Goal: Task Accomplishment & Management: Complete application form

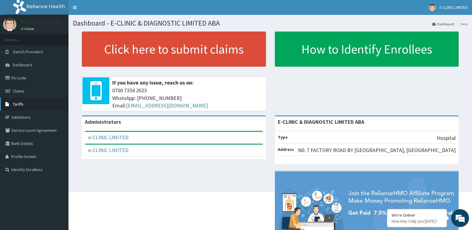
click at [26, 106] on link "Tariffs" at bounding box center [34, 104] width 69 height 13
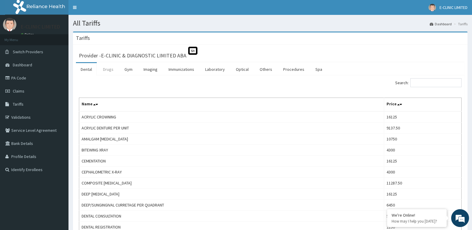
click at [109, 66] on link "Drugs" at bounding box center [108, 69] width 20 height 13
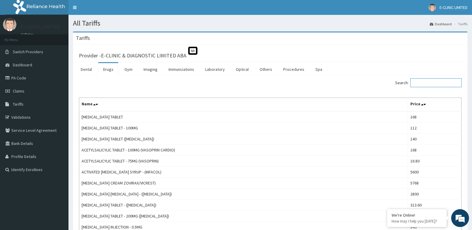
click at [426, 81] on input "Search:" at bounding box center [436, 82] width 51 height 9
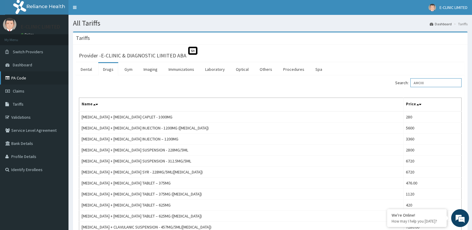
type input "AMOXI"
click at [23, 83] on link "PA Code" at bounding box center [34, 78] width 69 height 13
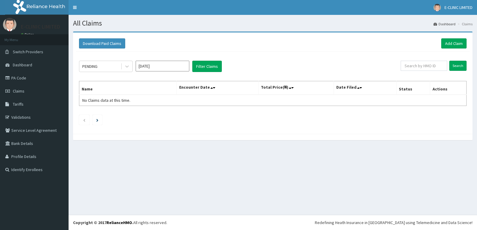
click at [456, 41] on link "Add Claim" at bounding box center [453, 43] width 25 height 10
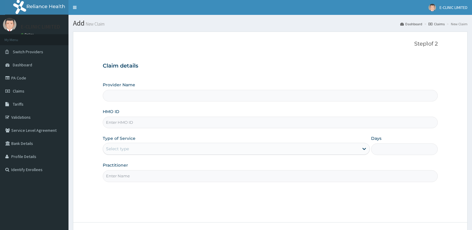
click at [150, 119] on input "HMO ID" at bounding box center [270, 123] width 335 height 12
type input "E-CLINIC & DIAGNOSTIC LIMITED ABA"
click at [158, 127] on input "HMO ID" at bounding box center [270, 123] width 335 height 12
click at [123, 121] on input "HMO ID" at bounding box center [270, 123] width 335 height 12
type input "C"
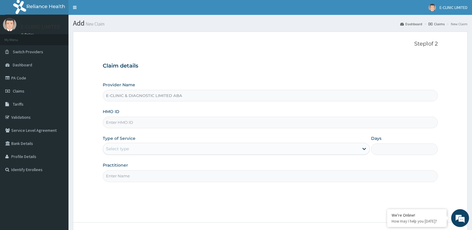
click at [124, 120] on input "HMO ID" at bounding box center [270, 123] width 335 height 12
paste input "SRS/10473/A"
type input "SRS/10473/A"
click at [110, 148] on div "Select type" at bounding box center [117, 149] width 23 height 6
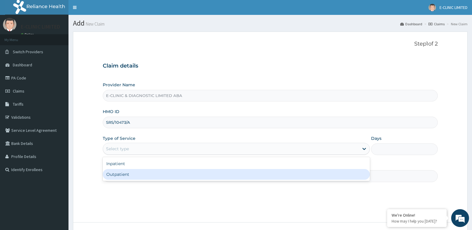
click at [116, 172] on div "Outpatient" at bounding box center [236, 174] width 267 height 11
type input "1"
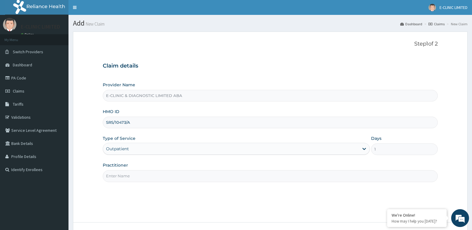
click at [116, 172] on input "Practitioner" at bounding box center [270, 176] width 335 height 12
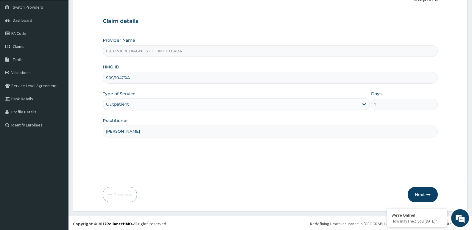
scroll to position [46, 0]
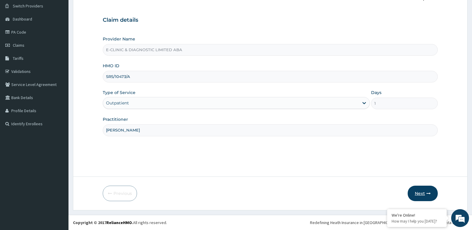
type input "DR ODION"
click at [433, 192] on button "Next" at bounding box center [423, 193] width 30 height 15
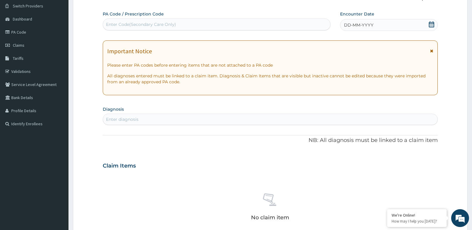
click at [335, 115] on div "Enter diagnosis" at bounding box center [270, 120] width 335 height 10
type input "MALA"
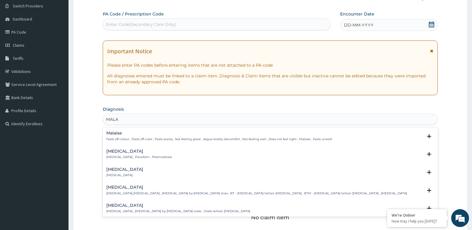
click at [122, 154] on h4 "[MEDICAL_DATA]" at bounding box center [139, 151] width 66 height 4
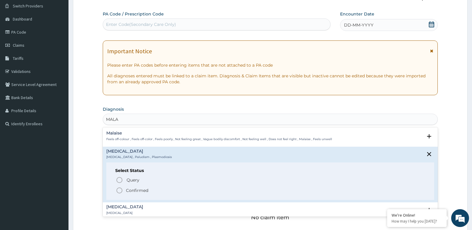
click at [117, 189] on icon "status option filled" at bounding box center [119, 190] width 7 height 7
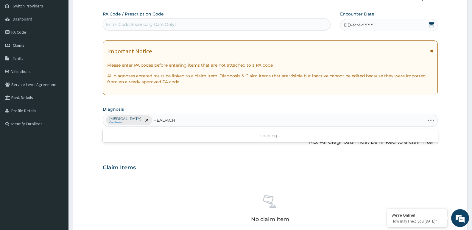
type input "HEADACHE"
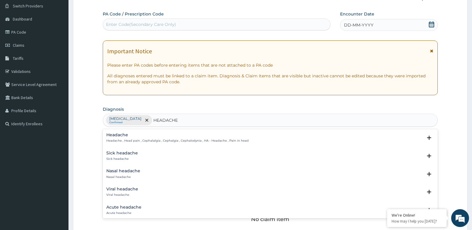
click at [115, 140] on p "Headache , Head pain , Cephalalgia , Cephalgia , Cephalodynia , HA - Headache ,…" at bounding box center [177, 141] width 142 height 4
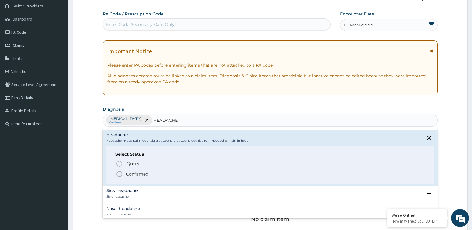
click at [121, 173] on icon "status option filled" at bounding box center [119, 174] width 7 height 7
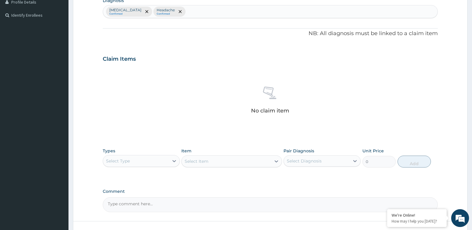
scroll to position [195, 0]
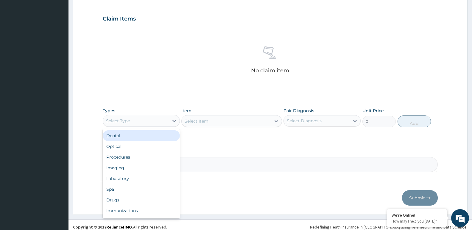
click at [155, 122] on div "Select Type" at bounding box center [136, 121] width 66 height 10
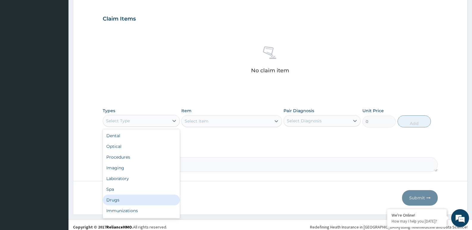
click at [114, 199] on div "Drugs" at bounding box center [141, 200] width 77 height 11
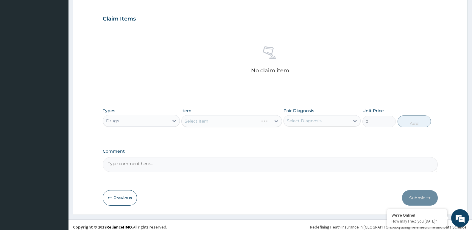
click at [199, 121] on div "Select Item" at bounding box center [232, 121] width 100 height 12
click at [201, 120] on div "Select Item" at bounding box center [232, 121] width 100 height 12
click at [216, 122] on div "Select Item" at bounding box center [232, 121] width 100 height 12
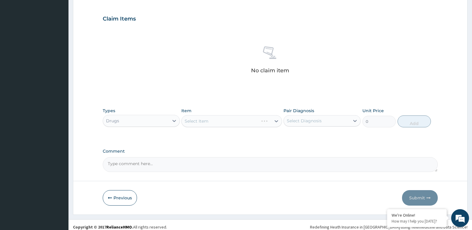
drag, startPoint x: 216, startPoint y: 122, endPoint x: 188, endPoint y: 126, distance: 29.0
click at [196, 126] on div "Select Item" at bounding box center [232, 121] width 100 height 12
click at [218, 120] on div "Select Item" at bounding box center [232, 121] width 100 height 12
click at [190, 123] on div "Select Item" at bounding box center [232, 121] width 100 height 12
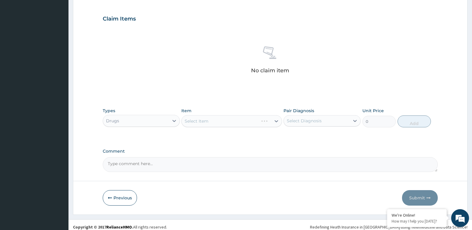
click at [251, 122] on div "Select Item" at bounding box center [232, 121] width 100 height 12
click at [247, 125] on div "Select Item" at bounding box center [232, 121] width 100 height 12
click at [246, 124] on div "Select Item" at bounding box center [226, 122] width 89 height 10
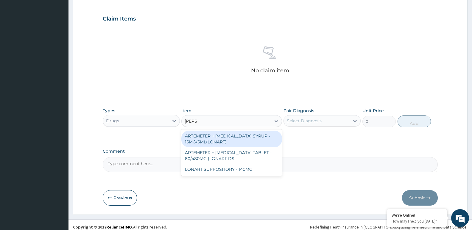
type input "LONAR"
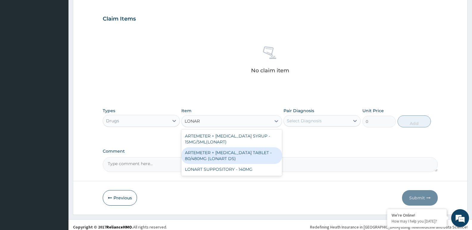
click at [250, 151] on div "ARTEMETER + [MEDICAL_DATA] TABLET - 80/480MG (LONART DS)" at bounding box center [232, 156] width 100 height 17
type input "588"
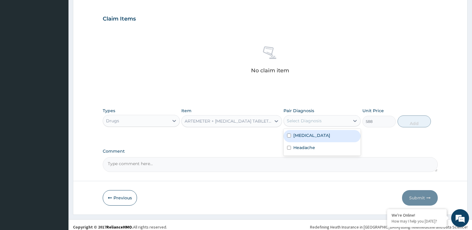
click at [311, 118] on div "Select Diagnosis" at bounding box center [304, 121] width 35 height 6
click at [292, 136] on div "[MEDICAL_DATA]" at bounding box center [322, 136] width 77 height 12
checkbox input "true"
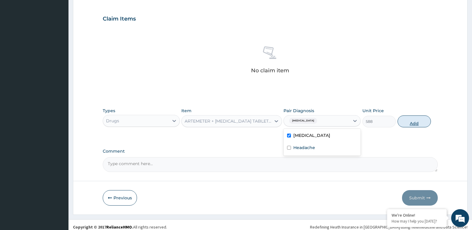
click at [422, 116] on button "Add" at bounding box center [414, 122] width 33 height 12
type input "0"
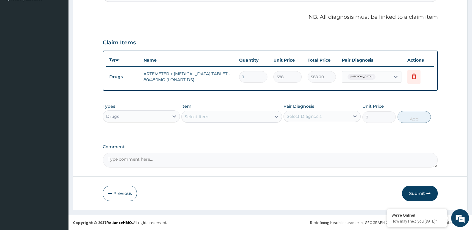
scroll to position [171, 0]
click at [253, 82] on input "1" at bounding box center [253, 77] width 28 height 12
type input "0.00"
type input "6"
type input "3528.00"
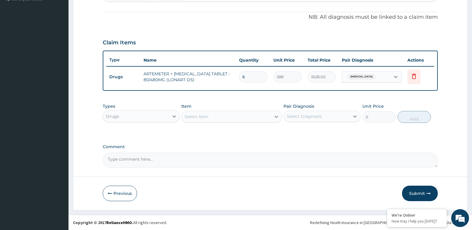
type input "6"
click at [227, 117] on div "Select Item" at bounding box center [226, 117] width 89 height 10
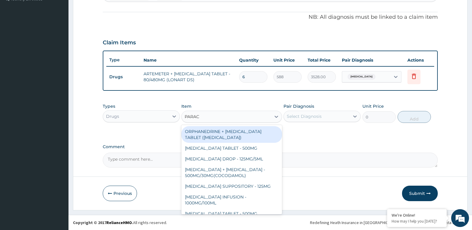
type input "PARACE"
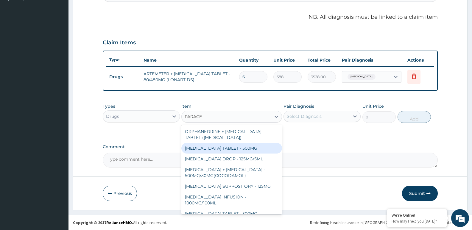
drag, startPoint x: 227, startPoint y: 151, endPoint x: 316, endPoint y: 117, distance: 94.4
click at [247, 144] on div "[MEDICAL_DATA] TABLET - 500MG" at bounding box center [232, 148] width 100 height 11
type input "33.599999999999994"
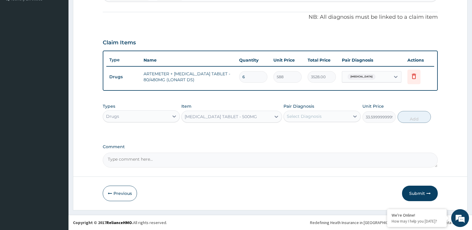
click at [318, 116] on div "Select Diagnosis" at bounding box center [304, 117] width 35 height 6
click at [301, 140] on label "Headache" at bounding box center [305, 143] width 22 height 6
checkbox input "true"
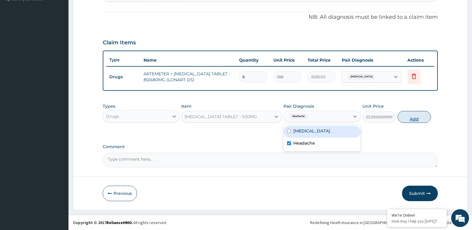
click at [418, 117] on button "Add" at bounding box center [414, 117] width 33 height 12
type input "0"
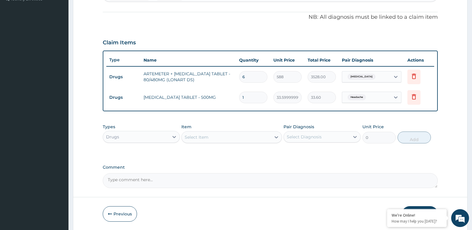
click at [258, 97] on input "1" at bounding box center [253, 98] width 28 height 12
type input "0.00"
type input "3"
type input "100.80"
type input "30"
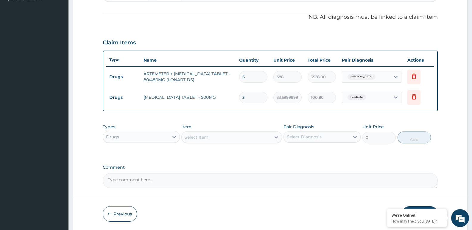
type input "1008.00"
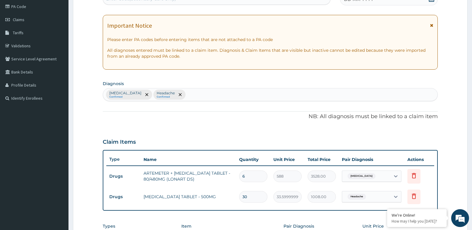
scroll to position [0, 0]
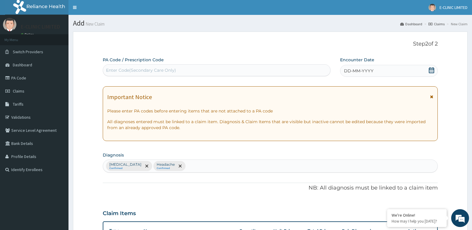
type input "30"
click at [430, 69] on icon at bounding box center [431, 70] width 5 height 6
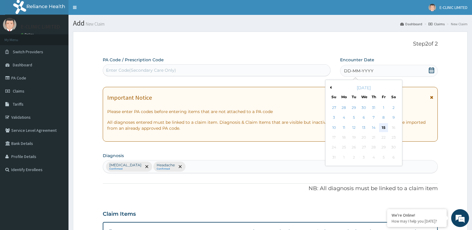
click at [385, 127] on div "15" at bounding box center [383, 127] width 9 height 9
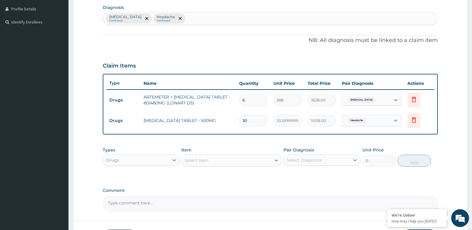
scroll to position [149, 0]
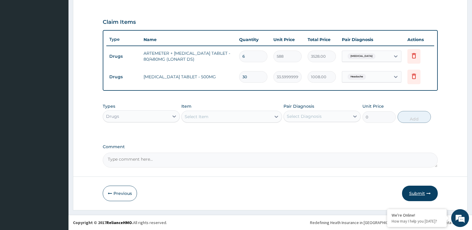
click at [430, 198] on button "Submit" at bounding box center [420, 193] width 36 height 15
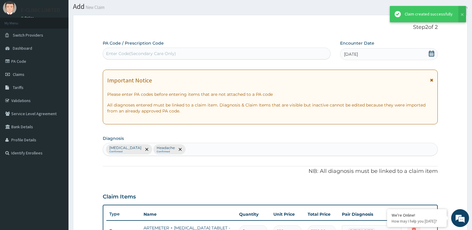
scroll to position [192, 0]
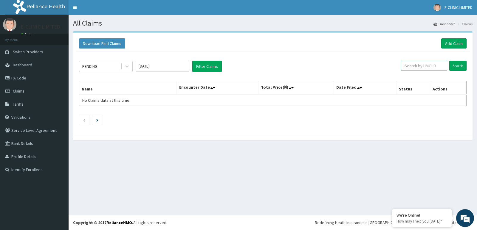
click at [420, 69] on input "text" at bounding box center [424, 66] width 47 height 10
paste input "SRS/10473/A"
type input "SRS/10473/A"
click at [460, 66] on input "Search" at bounding box center [457, 66] width 17 height 10
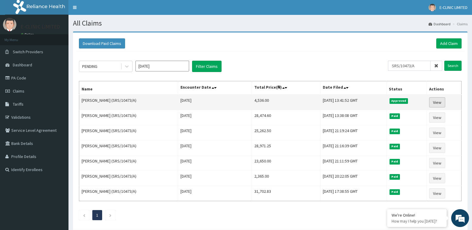
click at [442, 99] on link "View" at bounding box center [438, 102] width 16 height 10
